Goal: Information Seeking & Learning: Check status

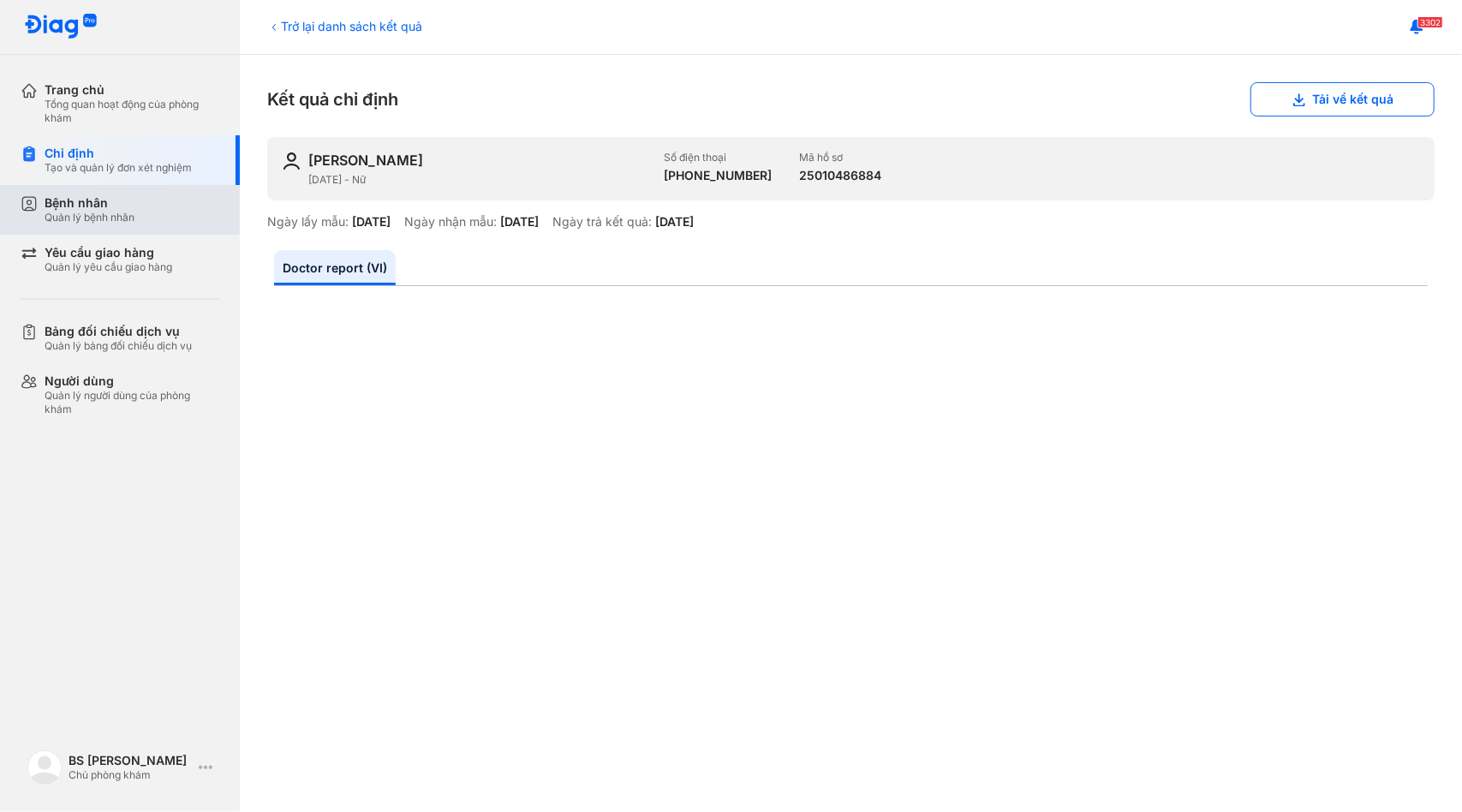
click at [161, 187] on div "Bệnh nhân Quản lý bệnh nhân" at bounding box center [130, 210] width 219 height 49
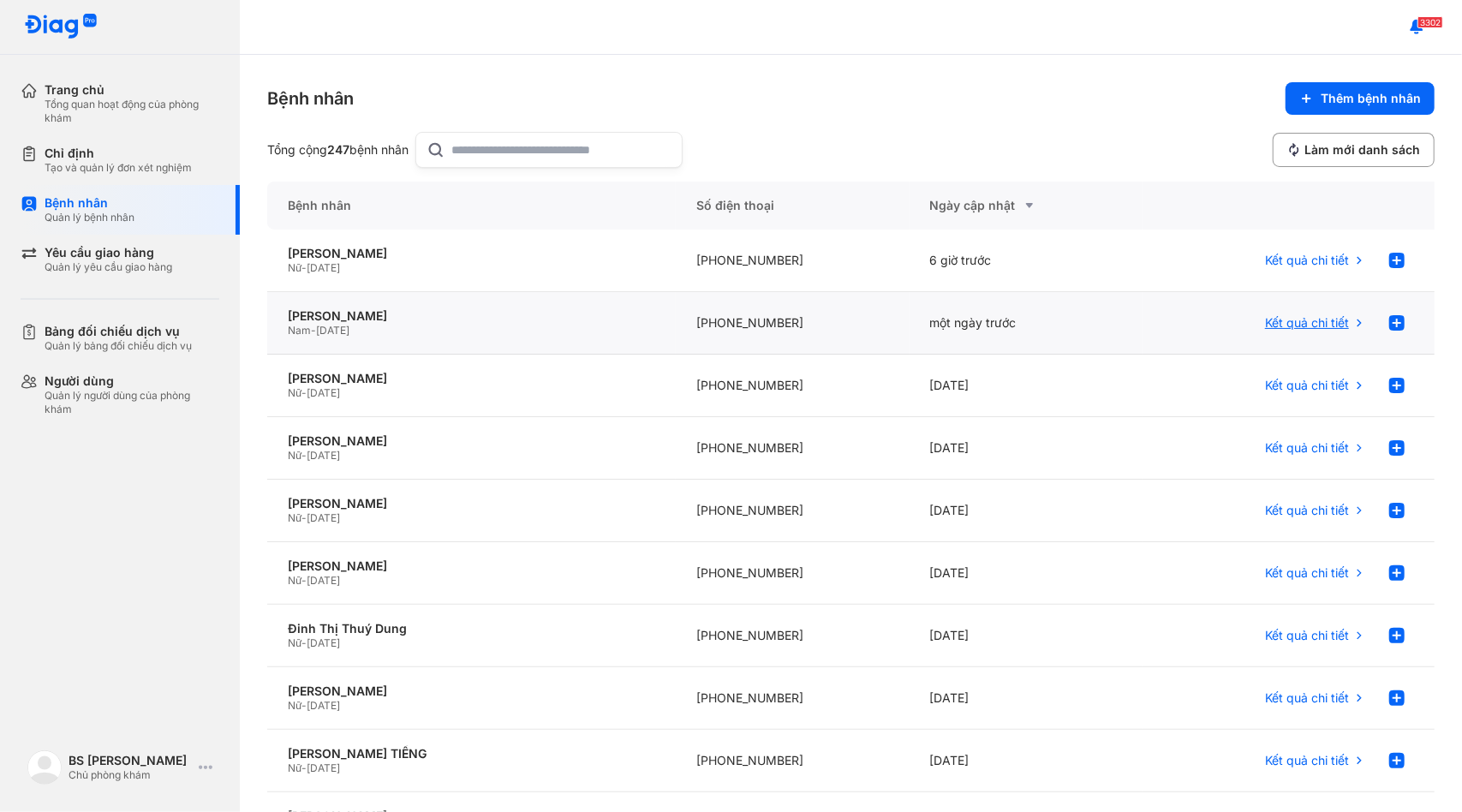
click at [1296, 330] on span "Kết quả chi tiết" at bounding box center [1306, 323] width 84 height 15
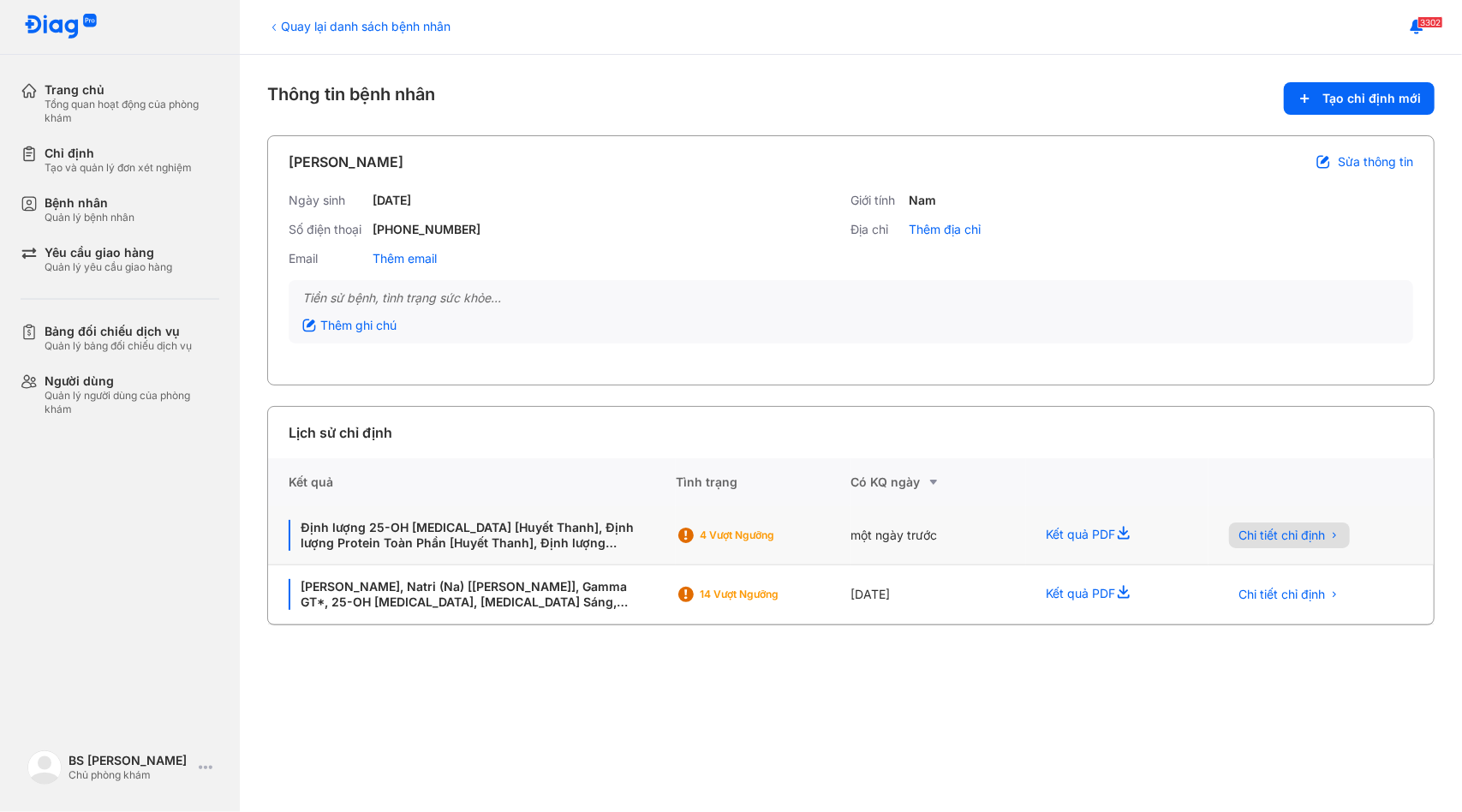
click at [1296, 545] on button "Chi tiết chỉ định" at bounding box center [1289, 535] width 121 height 26
